Goal: Navigation & Orientation: Find specific page/section

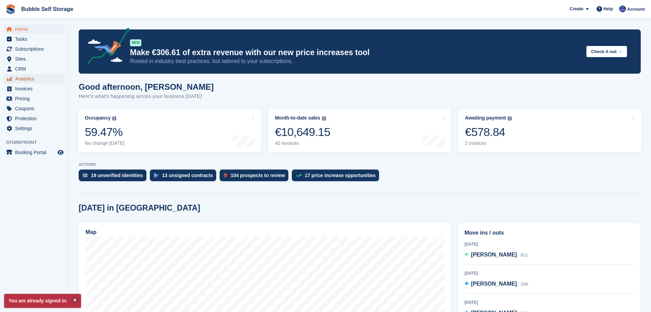
click at [31, 79] on span "Analytics" at bounding box center [35, 79] width 41 height 10
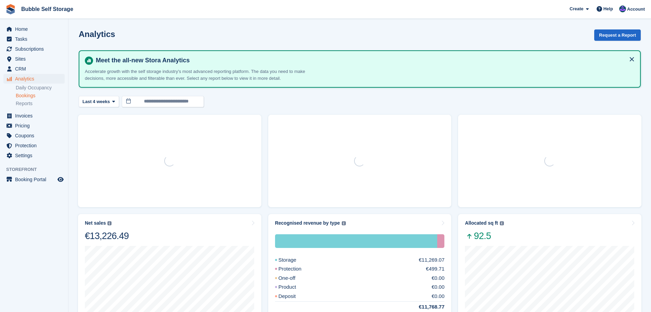
click at [25, 95] on link "Bookings" at bounding box center [40, 95] width 49 height 7
